Goal: Task Accomplishment & Management: Use online tool/utility

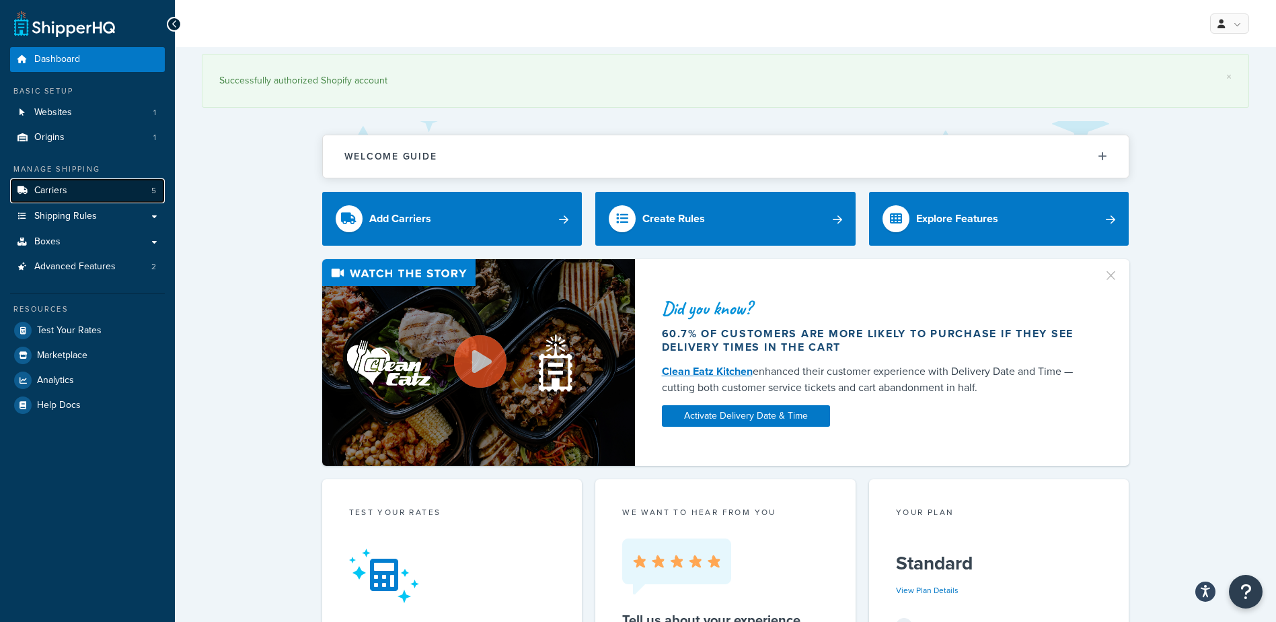
click at [60, 190] on span "Carriers" at bounding box center [50, 190] width 33 height 11
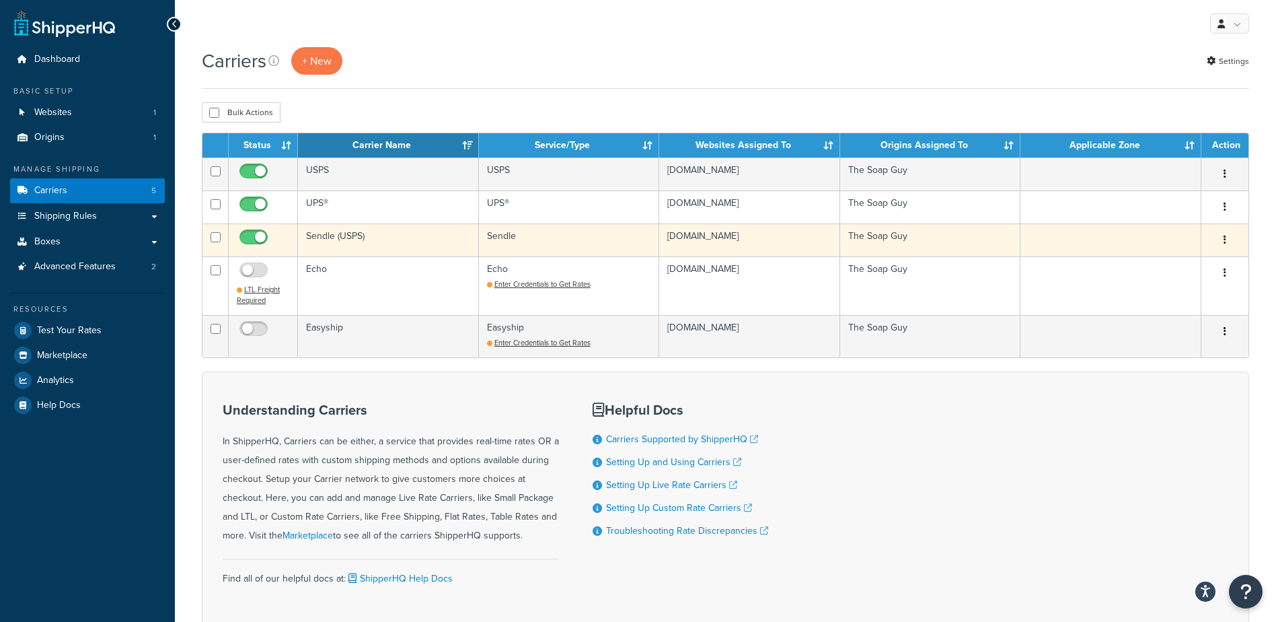
click at [334, 233] on td "Sendle (USPS)" at bounding box center [388, 239] width 181 height 33
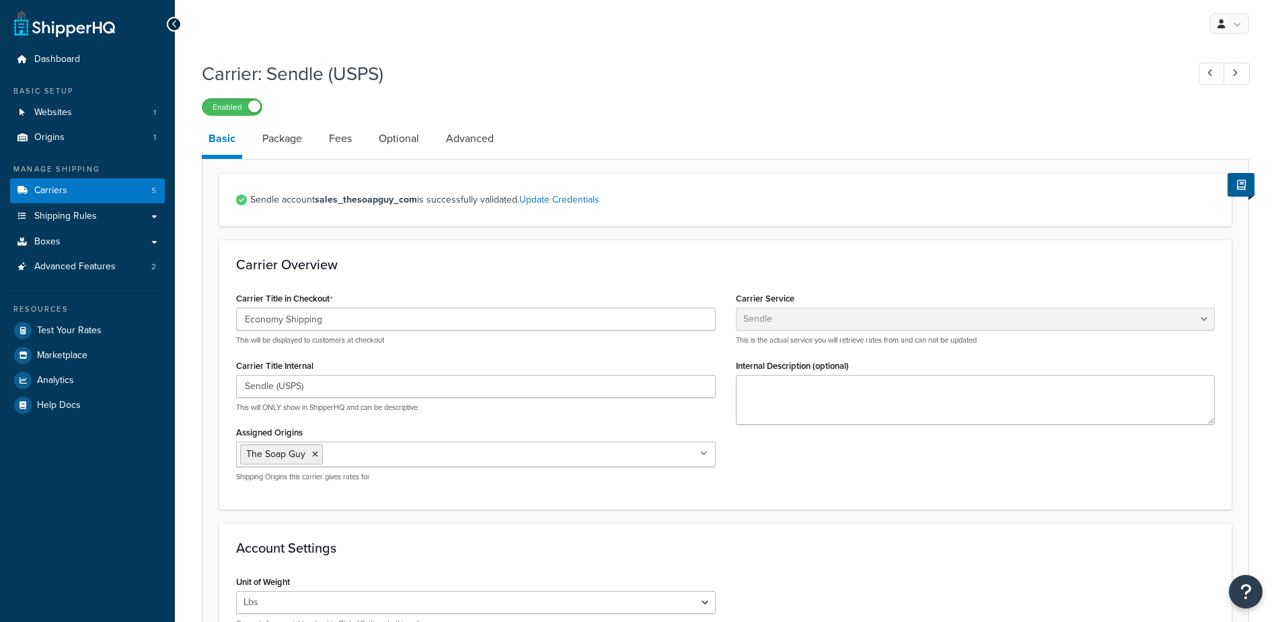
select select "sendle"
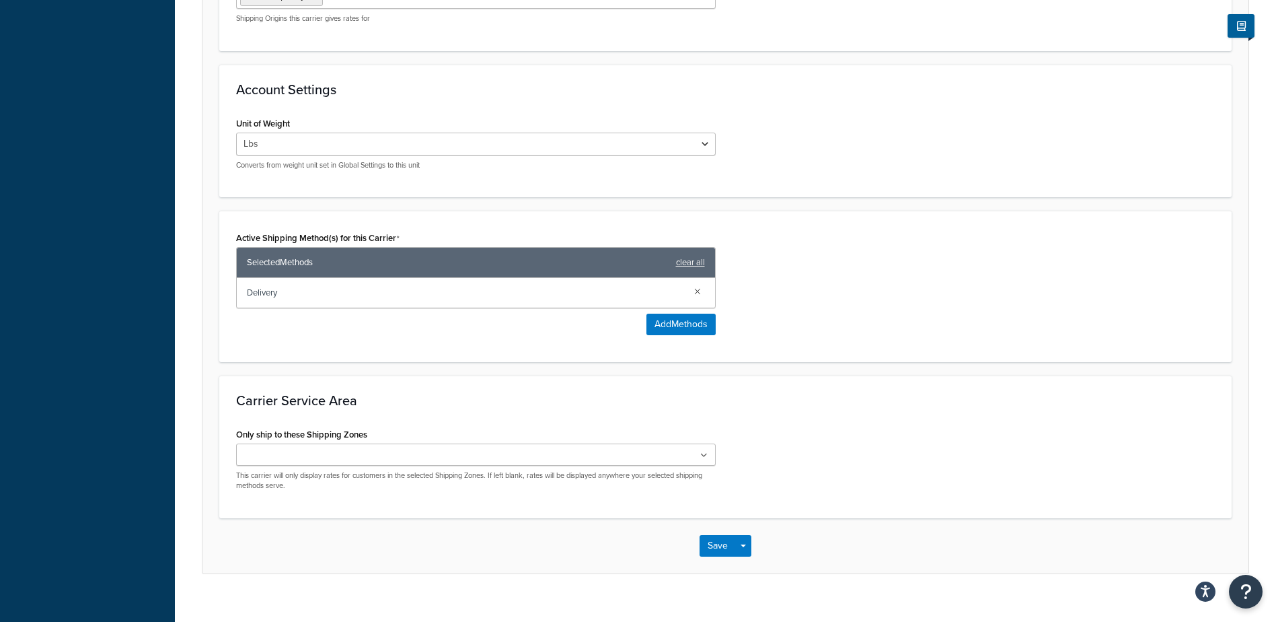
scroll to position [478, 0]
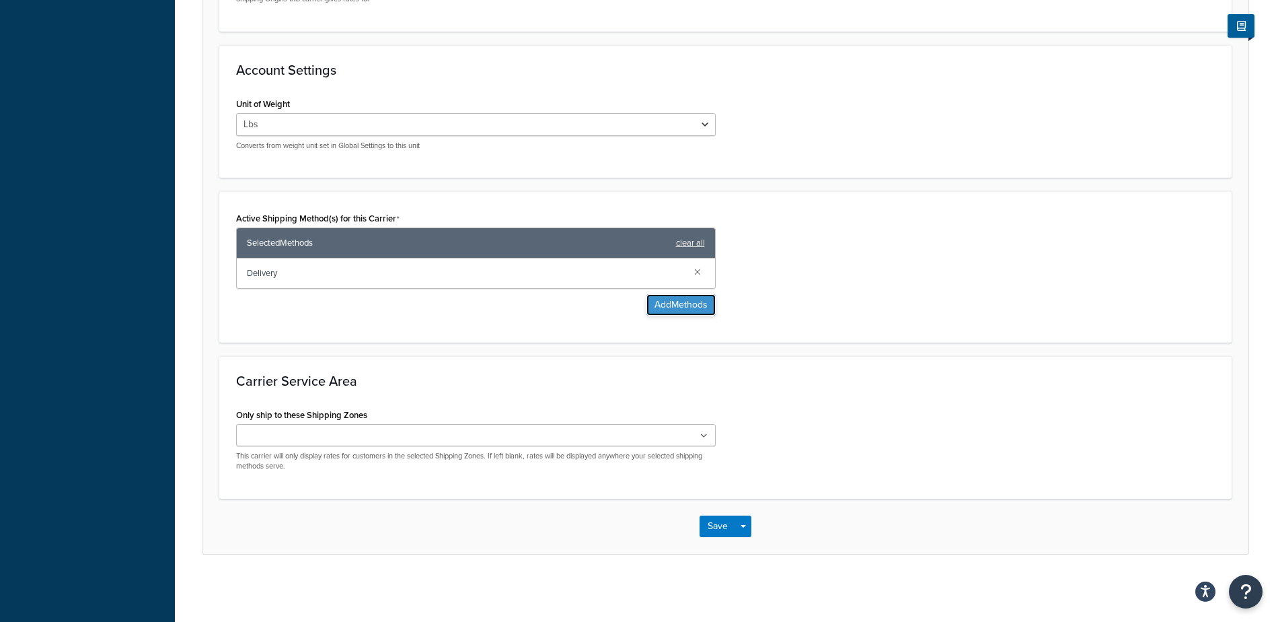
click at [685, 307] on button "Add Methods" at bounding box center [681, 305] width 69 height 22
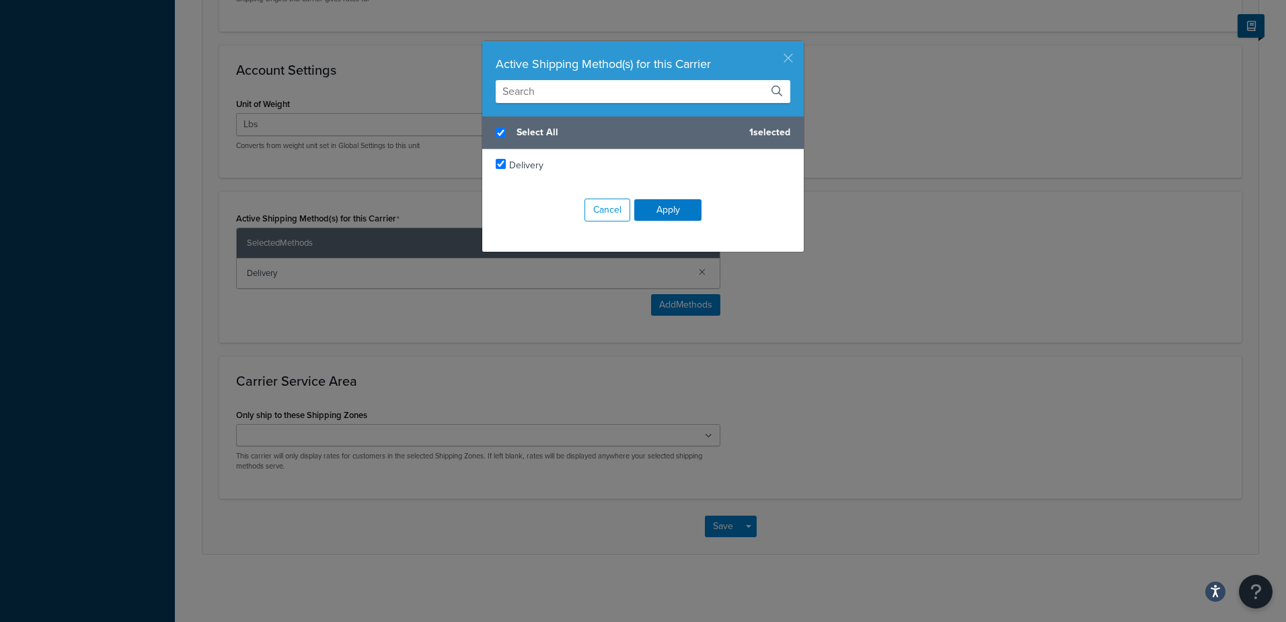
click at [801, 44] on button "button" at bounding box center [802, 42] width 3 height 3
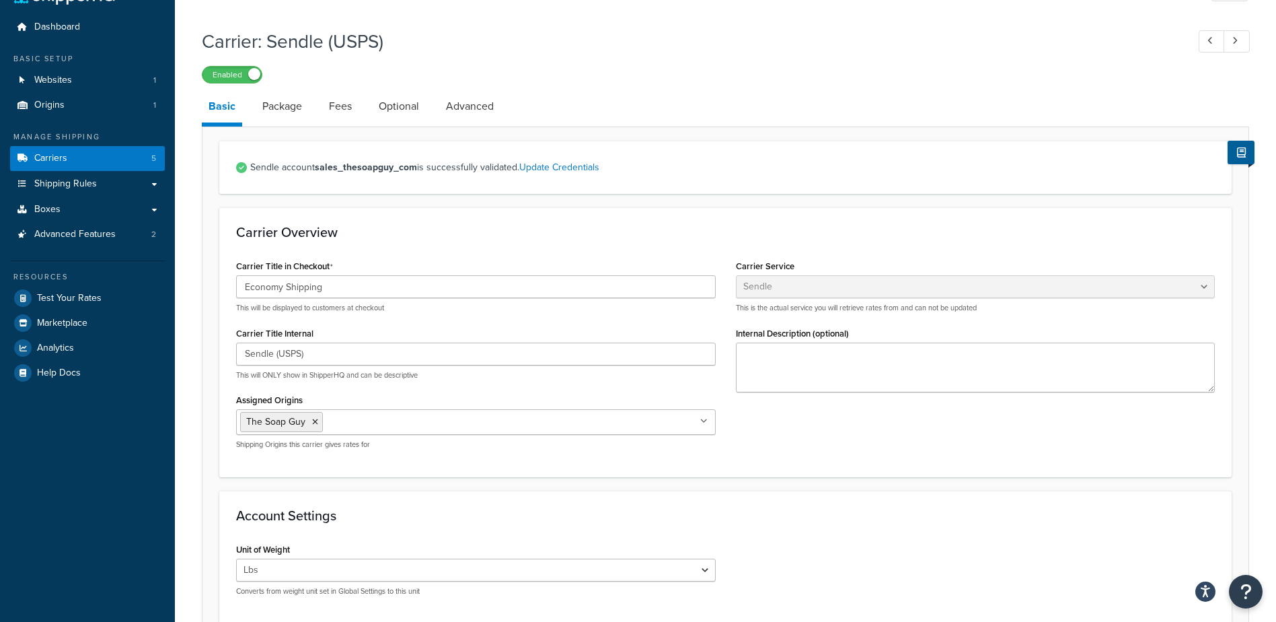
scroll to position [0, 0]
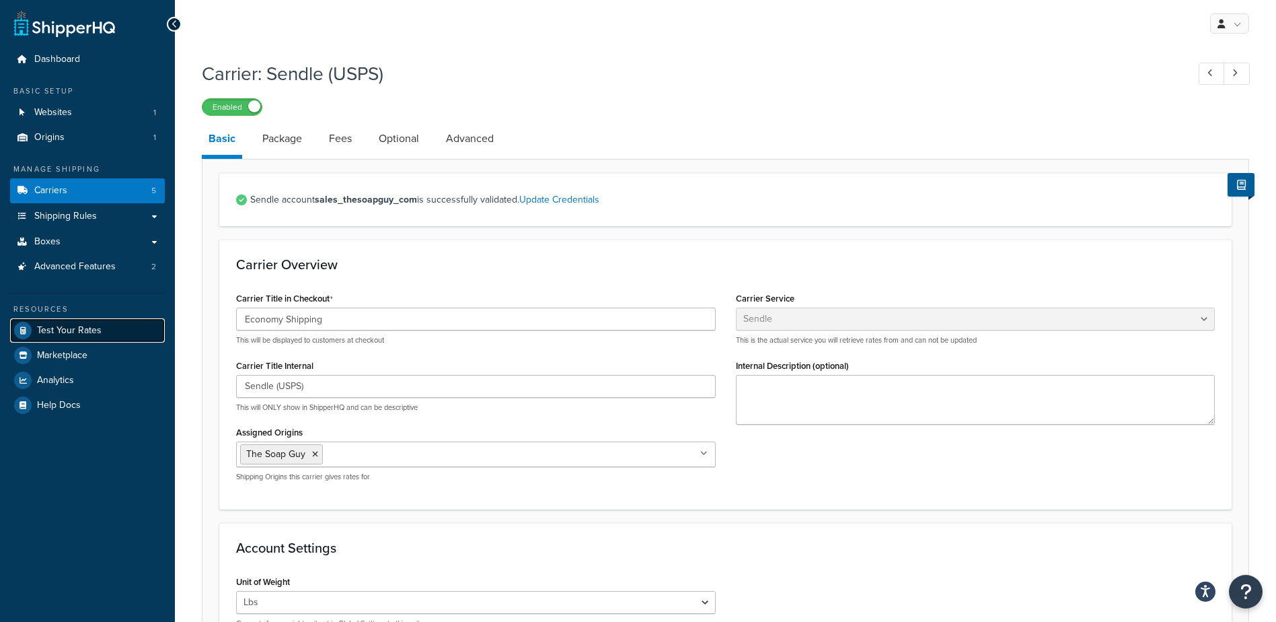
click at [59, 331] on span "Test Your Rates" at bounding box center [69, 330] width 65 height 11
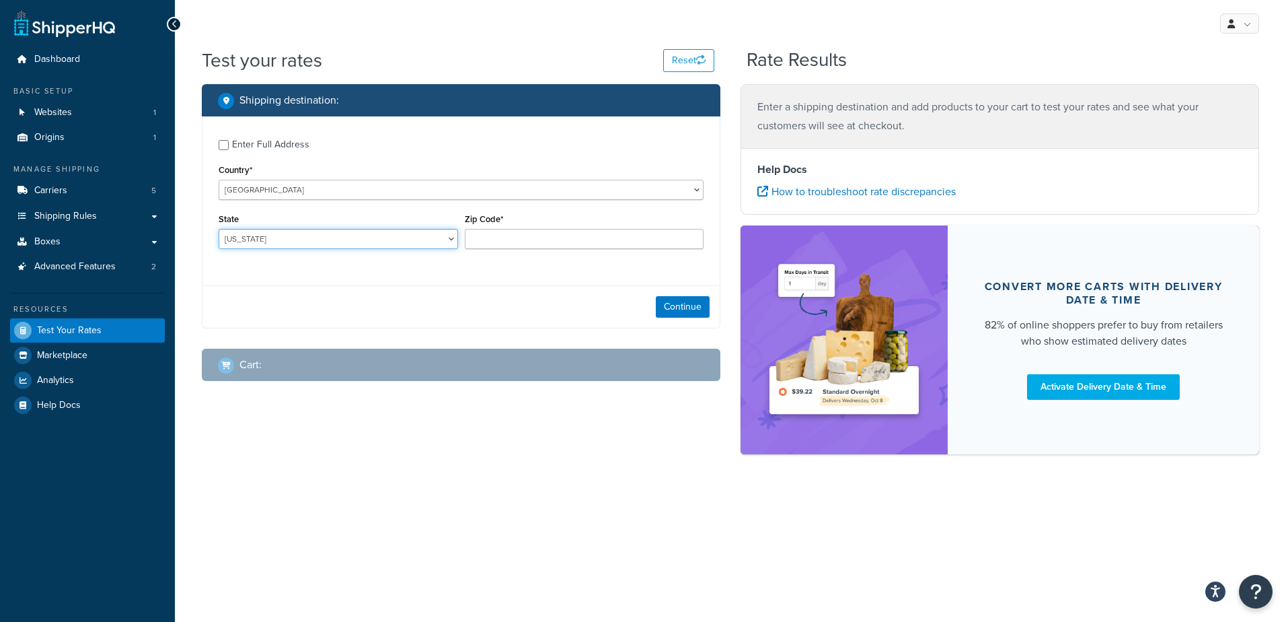
click at [264, 242] on select "[US_STATE] [US_STATE] [US_STATE] [US_STATE] [US_STATE] Armed Forces Americas Ar…" at bounding box center [339, 239] width 240 height 20
select select "GA"
click at [219, 229] on select "[US_STATE] [US_STATE] [US_STATE] [US_STATE] [US_STATE] Armed Forces Americas Ar…" at bounding box center [339, 239] width 240 height 20
click at [502, 240] on input "Zip Code*" at bounding box center [585, 239] width 240 height 20
type input "31204"
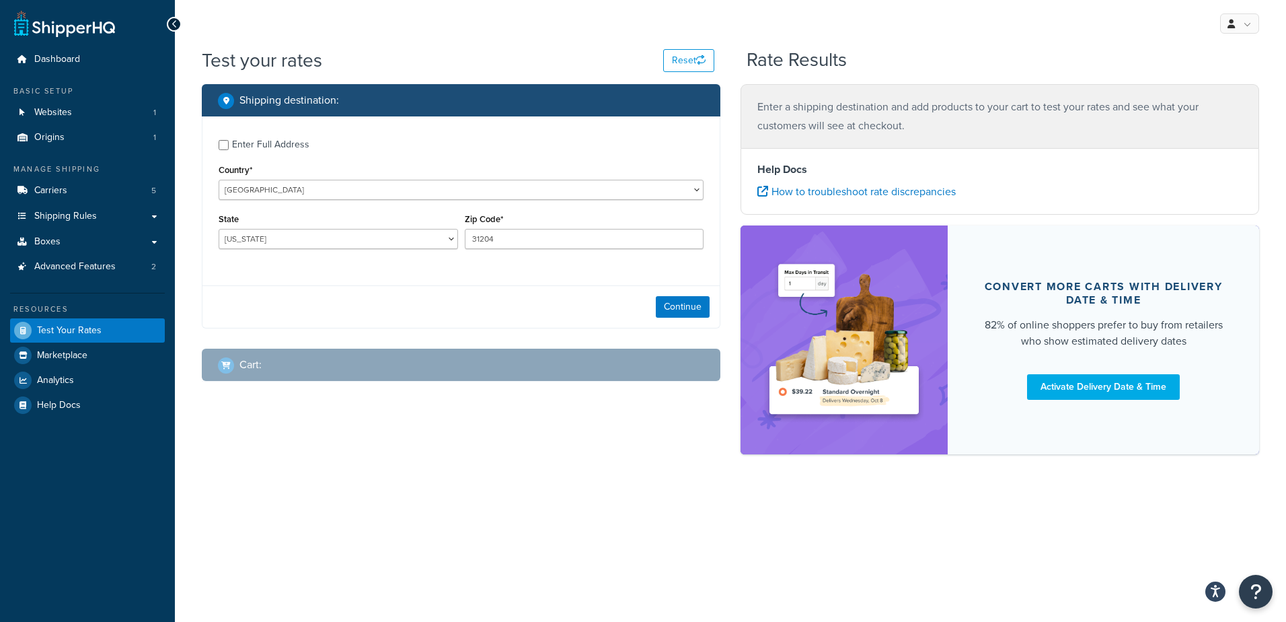
drag, startPoint x: 405, startPoint y: 276, endPoint x: 542, endPoint y: 311, distance: 141.6
click at [416, 279] on div "Enter Full Address Country* [GEOGRAPHIC_DATA] [GEOGRAPHIC_DATA] [GEOGRAPHIC_DAT…" at bounding box center [461, 222] width 519 height 212
drag, startPoint x: 682, startPoint y: 310, endPoint x: 677, endPoint y: 345, distance: 36.0
click at [682, 311] on button "Continue" at bounding box center [683, 307] width 54 height 22
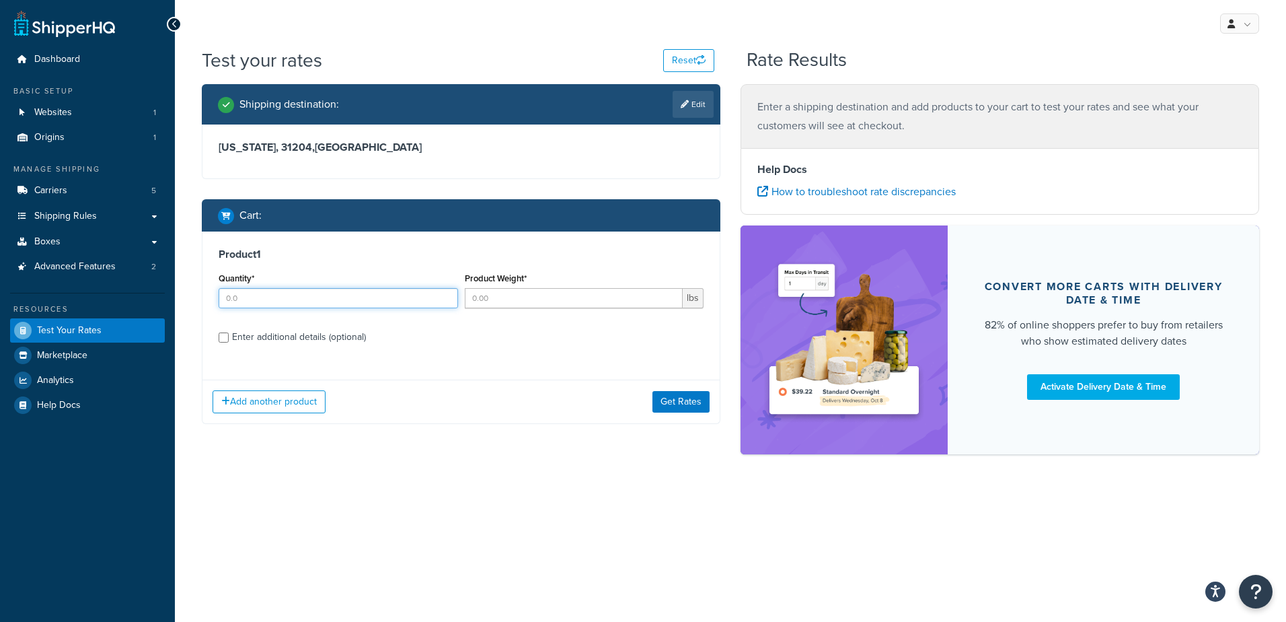
click at [291, 304] on input "Quantity*" at bounding box center [339, 298] width 240 height 20
type input "100"
type input ".26"
drag, startPoint x: 500, startPoint y: 294, endPoint x: 418, endPoint y: 275, distance: 84.2
click at [418, 274] on div "Quantity* 100 Product Weight* .26 lbs" at bounding box center [461, 293] width 492 height 49
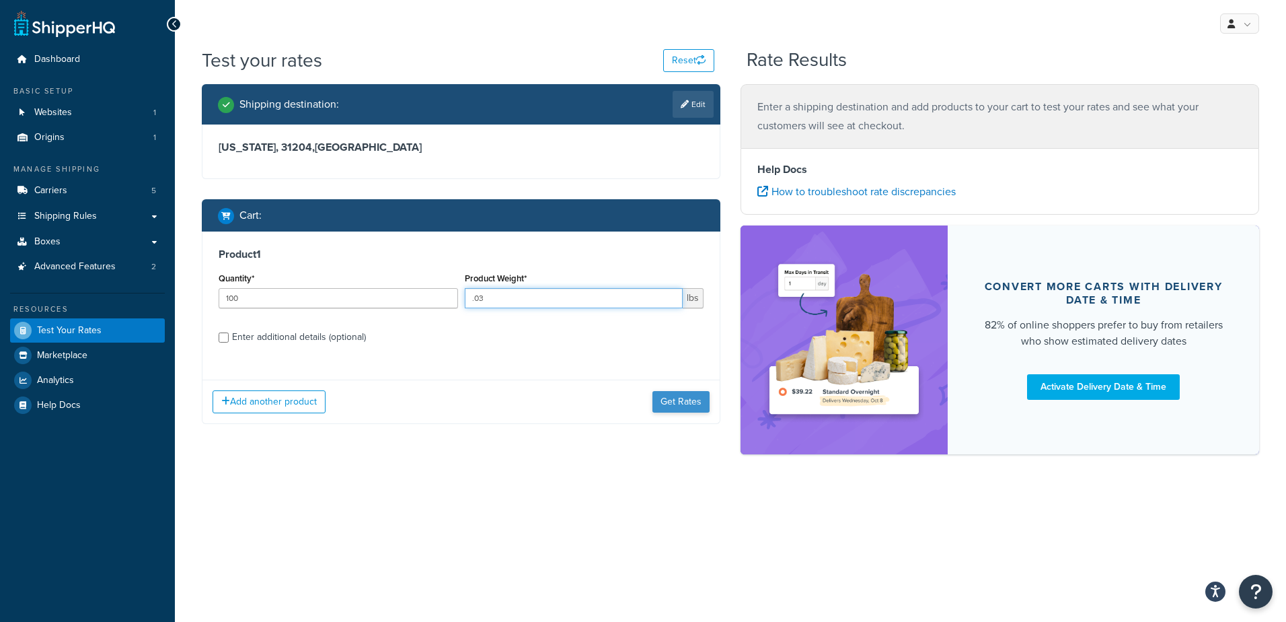
type input ".03"
click at [686, 403] on button "Get Rates" at bounding box center [681, 402] width 57 height 22
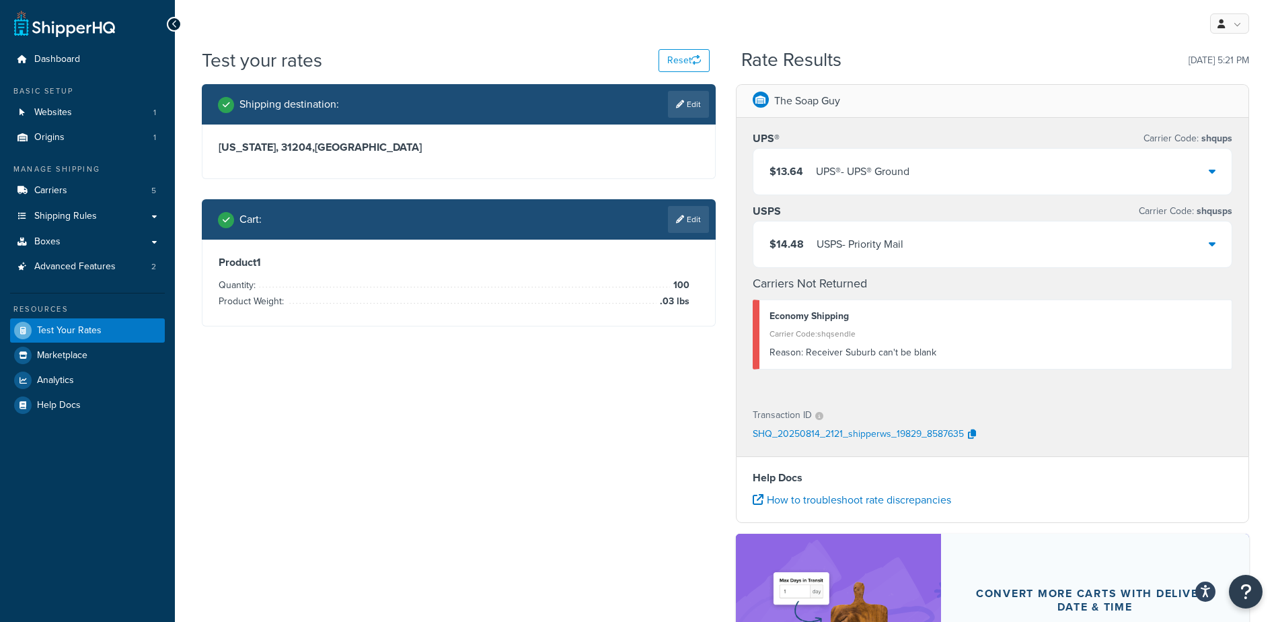
click at [674, 102] on link "Edit" at bounding box center [688, 104] width 41 height 27
select select "GA"
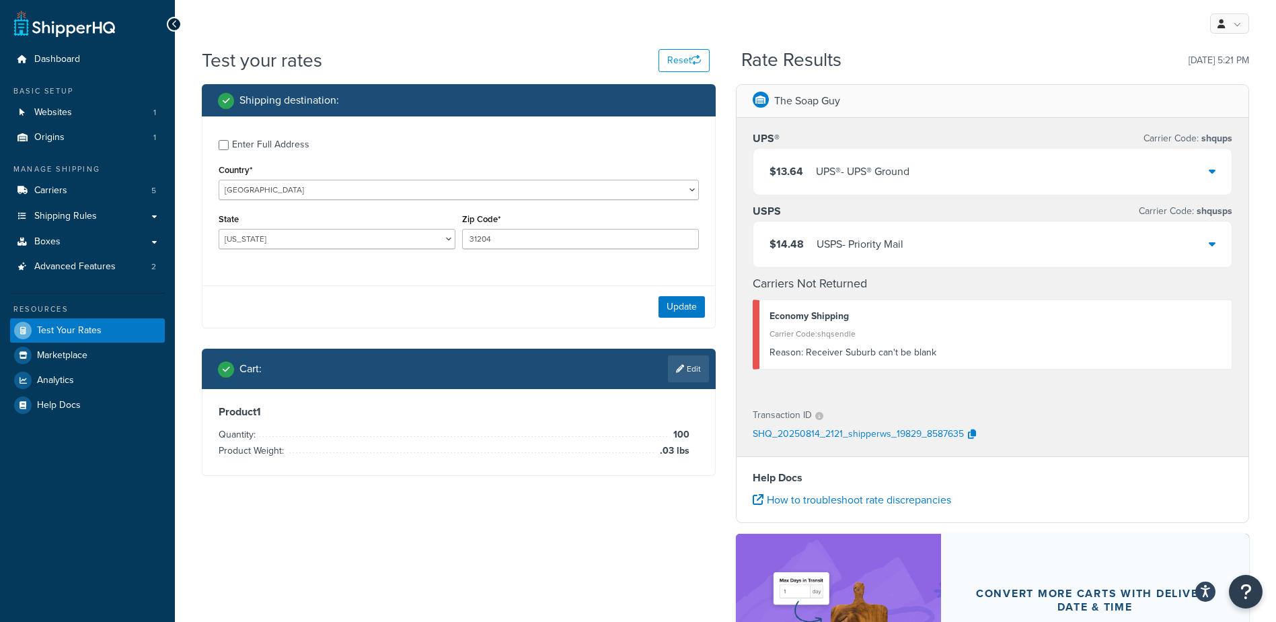
click at [252, 148] on div "Enter Full Address" at bounding box center [270, 144] width 77 height 19
click at [229, 148] on input "Enter Full Address" at bounding box center [224, 145] width 10 height 10
checkbox input "true"
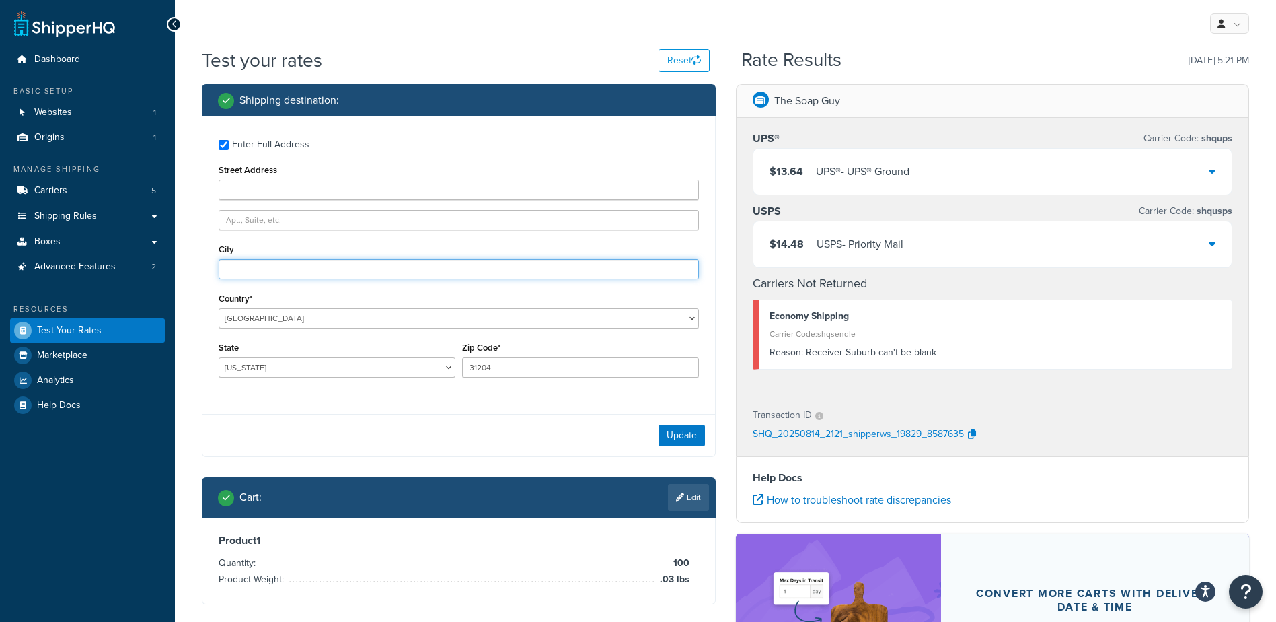
click at [293, 267] on input "City" at bounding box center [459, 269] width 480 height 20
type input "Macon"
click at [429, 421] on div "Update" at bounding box center [459, 435] width 513 height 42
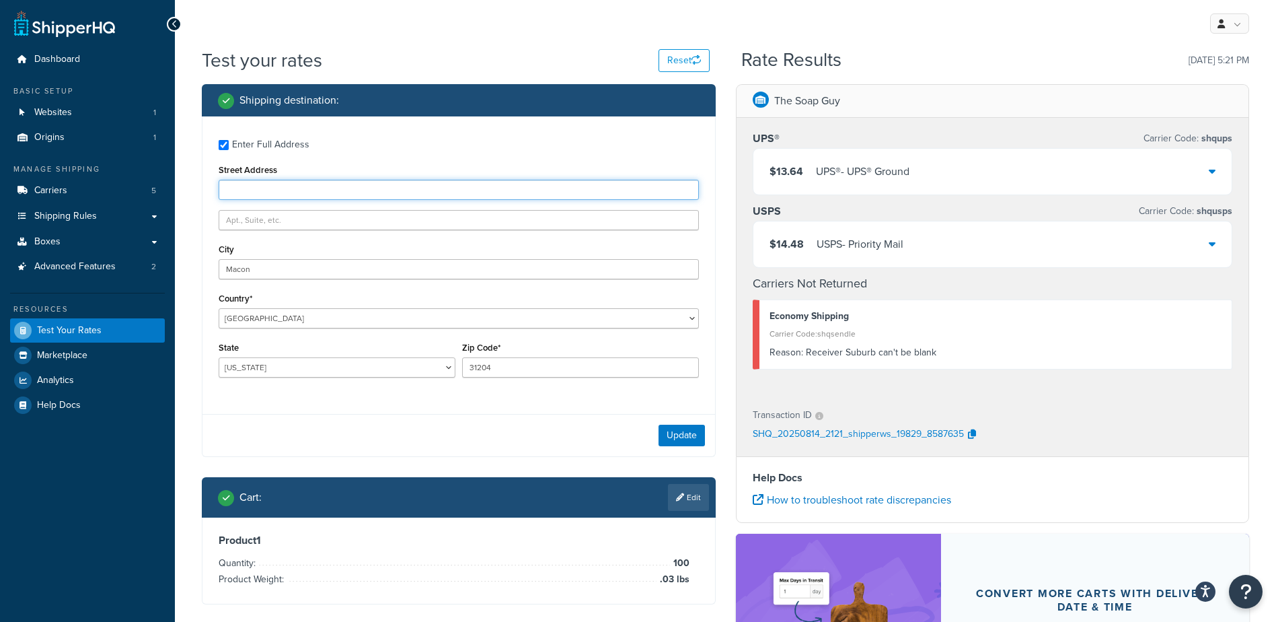
click at [299, 190] on input "Street Address" at bounding box center [459, 190] width 480 height 20
type input "[STREET_ADDRESS]"
click at [680, 441] on button "Update" at bounding box center [682, 436] width 46 height 22
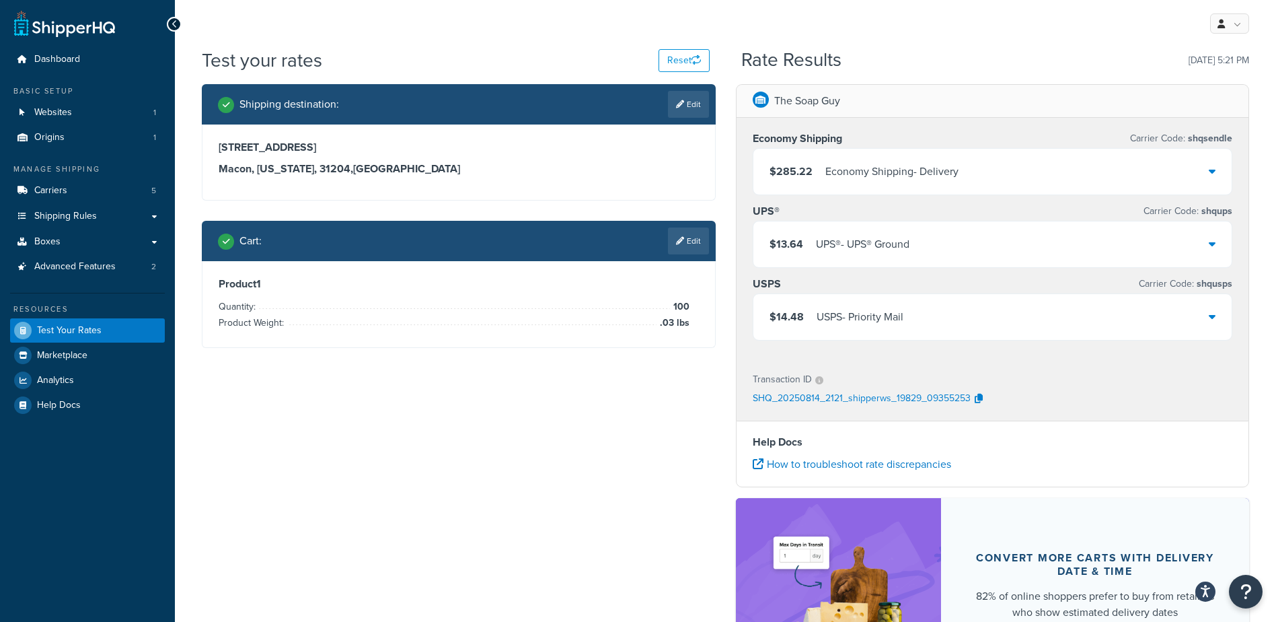
click at [962, 176] on div "$285.22 Economy Shipping - Delivery" at bounding box center [993, 172] width 479 height 46
